Goal: Task Accomplishment & Management: Complete application form

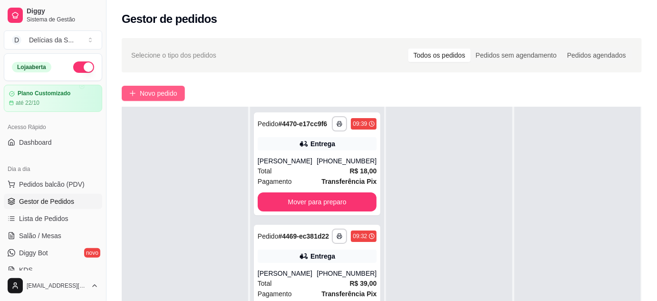
click at [149, 88] on span "Novo pedido" at bounding box center [159, 93] width 38 height 10
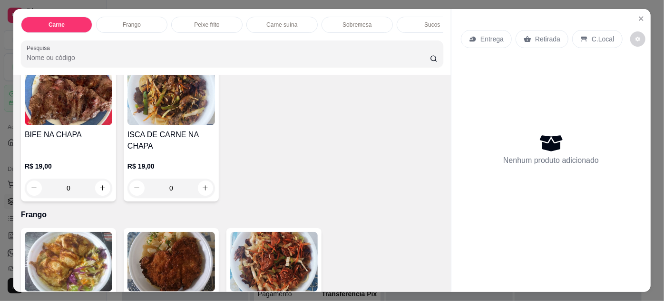
scroll to position [432, 0]
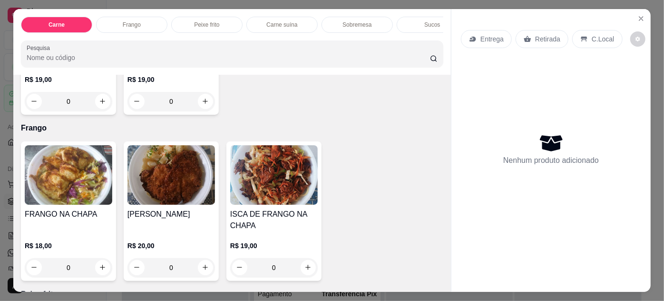
click at [181, 183] on img at bounding box center [171, 174] width 88 height 59
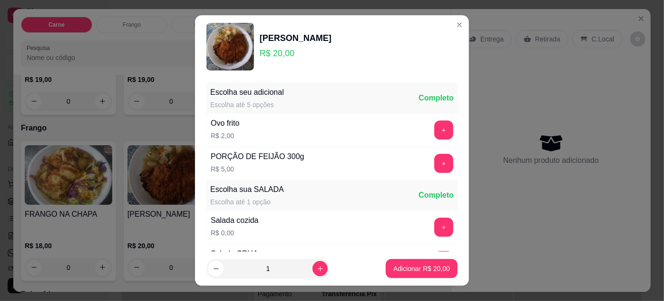
scroll to position [95, 0]
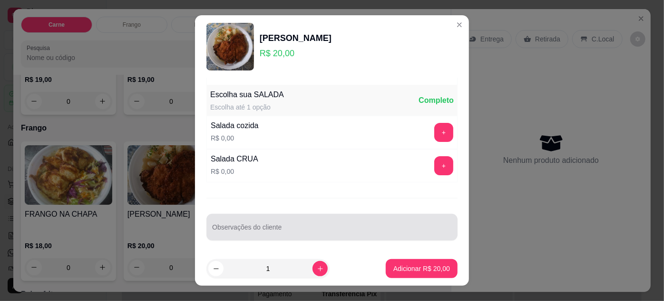
click at [290, 220] on div at bounding box center [332, 226] width 240 height 19
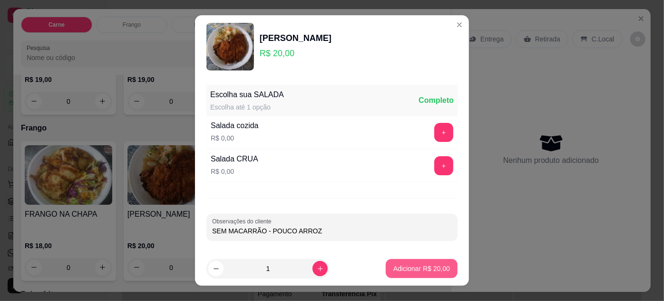
type input "SEM MACARRÃO - POUCO ARROZ"
click at [403, 269] on p "Adicionar R$ 20,00" at bounding box center [421, 269] width 57 height 10
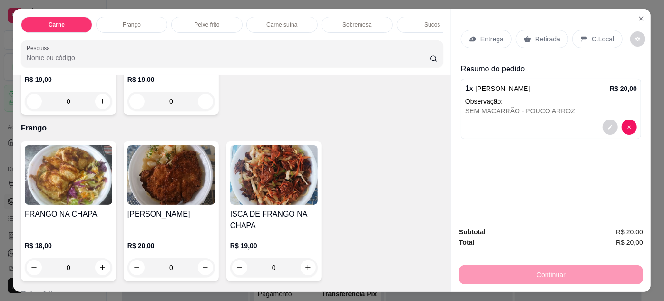
click at [489, 39] on p "Entrega" at bounding box center [491, 39] width 23 height 10
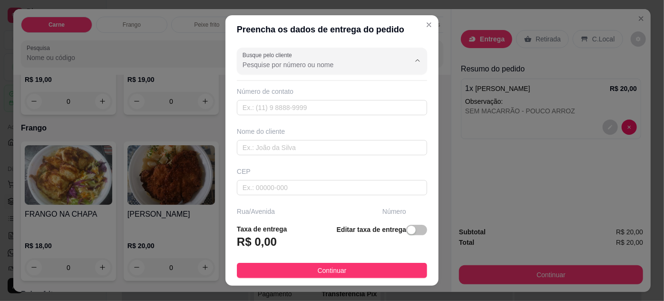
click at [373, 66] on input "Busque pelo cliente" at bounding box center [319, 65] width 152 height 10
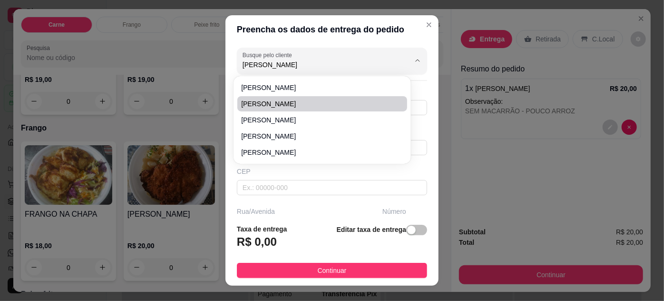
click at [340, 105] on span "[PERSON_NAME]" at bounding box center [317, 104] width 152 height 10
type input "[PERSON_NAME]"
type input "91985306738"
type input "[PERSON_NAME]"
type input "TORRE VITTA OFFICE"
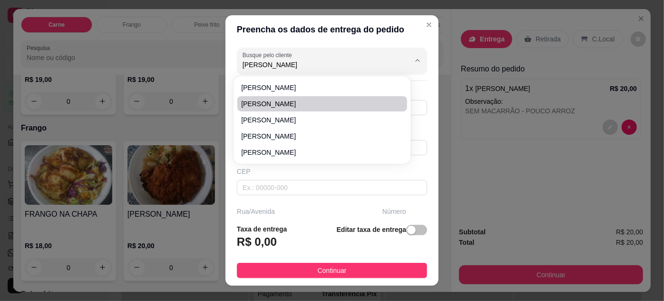
type input "00"
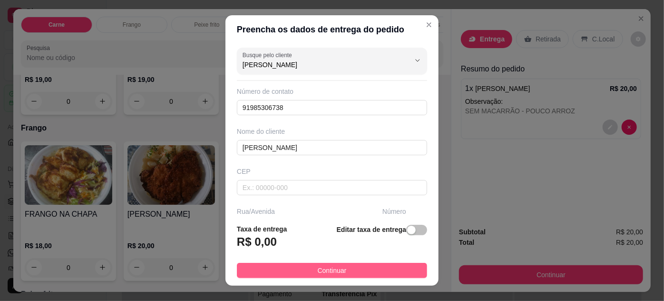
type input "[PERSON_NAME]"
click at [356, 269] on button "Continuar" at bounding box center [332, 270] width 190 height 15
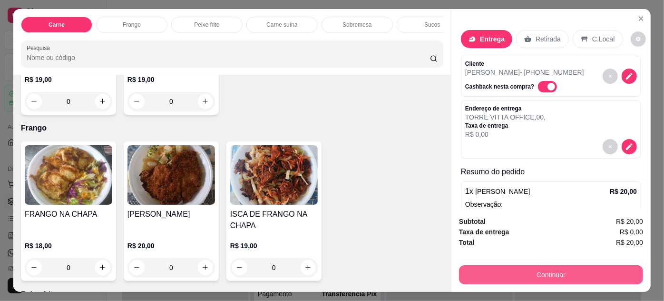
click at [552, 267] on button "Continuar" at bounding box center [551, 274] width 184 height 19
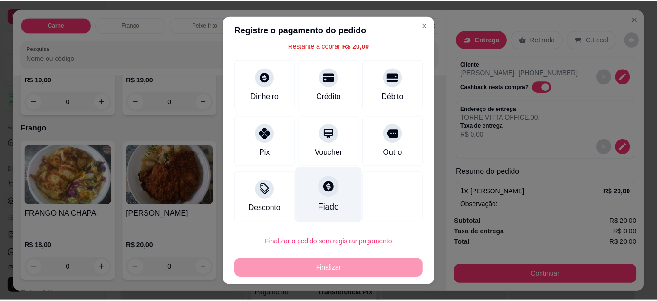
scroll to position [15, 0]
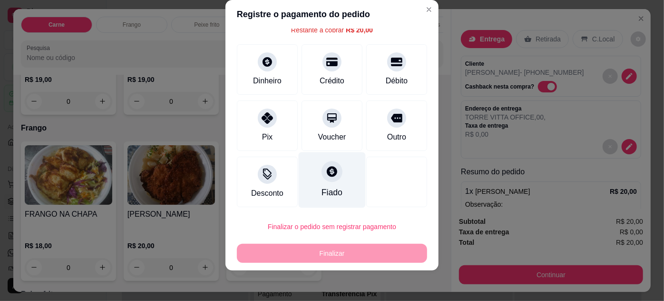
click at [322, 188] on div "Fiado" at bounding box center [332, 192] width 21 height 12
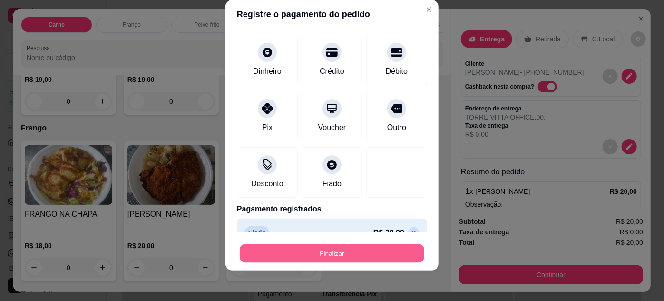
click at [360, 256] on button "Finalizar" at bounding box center [332, 253] width 185 height 19
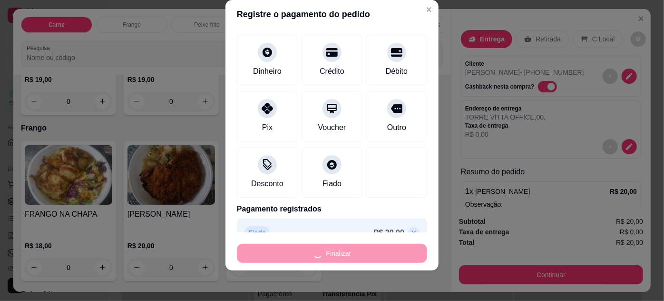
type input "-R$ 20,00"
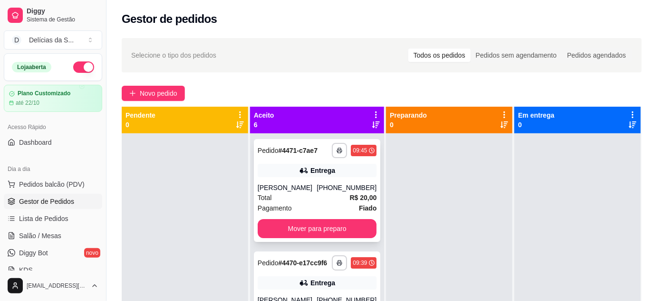
scroll to position [86, 0]
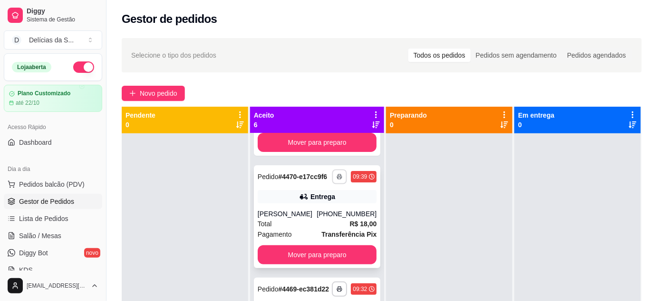
click at [337, 179] on icon "button" at bounding box center [340, 177] width 6 height 6
click at [313, 207] on button "Impressora" at bounding box center [302, 212] width 69 height 15
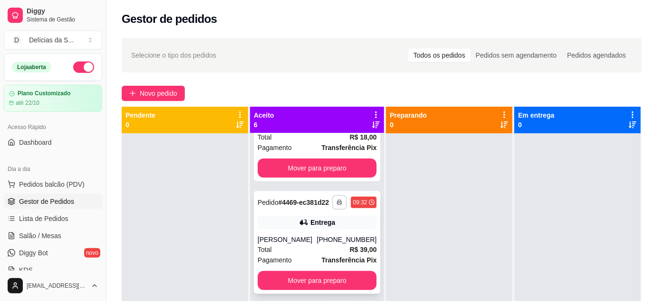
click at [332, 209] on button "button" at bounding box center [339, 202] width 15 height 15
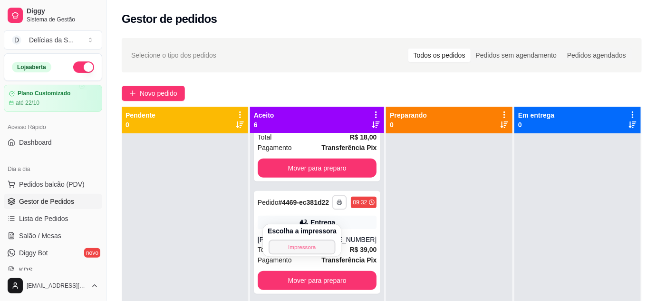
click at [304, 248] on button "Impressora" at bounding box center [302, 246] width 67 height 15
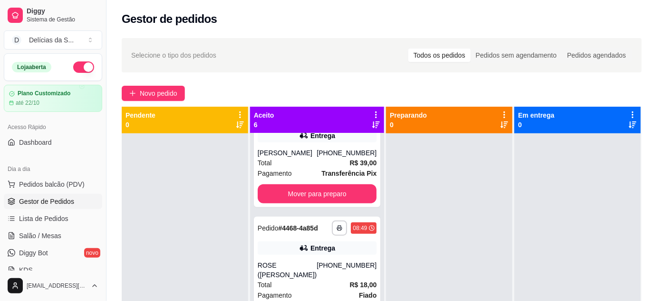
scroll to position [346, 0]
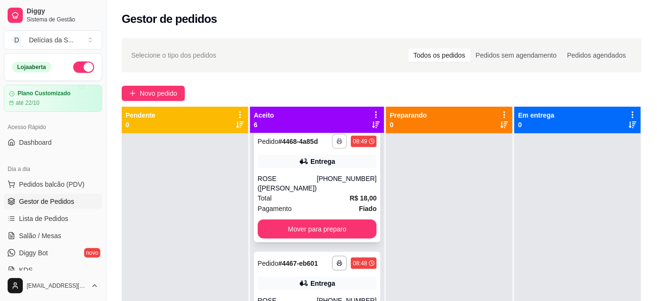
click at [337, 144] on icon "button" at bounding box center [340, 141] width 6 height 6
click at [288, 194] on button "Impressora" at bounding box center [302, 193] width 69 height 15
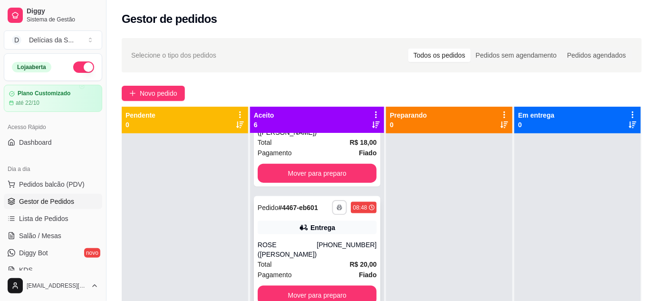
click at [332, 211] on button "button" at bounding box center [339, 207] width 15 height 15
click at [313, 239] on button "Impressora" at bounding box center [302, 242] width 69 height 15
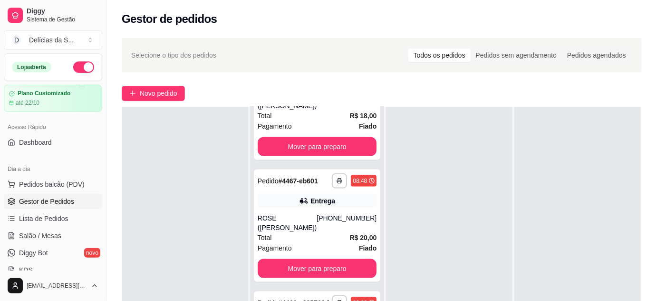
scroll to position [86, 0]
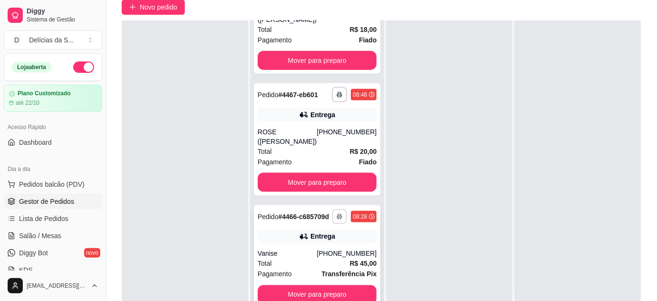
click at [332, 209] on button "button" at bounding box center [339, 216] width 15 height 15
click at [310, 244] on button "Impressora" at bounding box center [302, 245] width 69 height 15
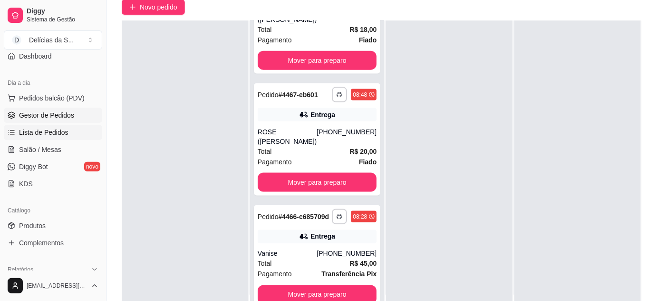
scroll to position [173, 0]
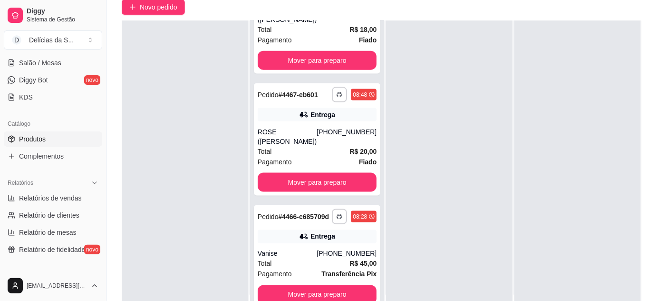
click at [42, 141] on span "Produtos" at bounding box center [32, 139] width 27 height 10
